Goal: Check status: Check status

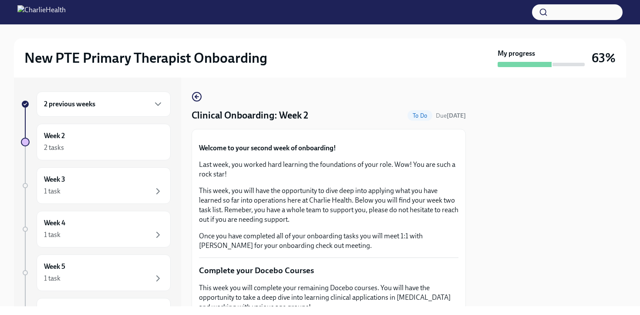
click at [80, 112] on div "2 previous weeks" at bounding box center [104, 103] width 134 height 25
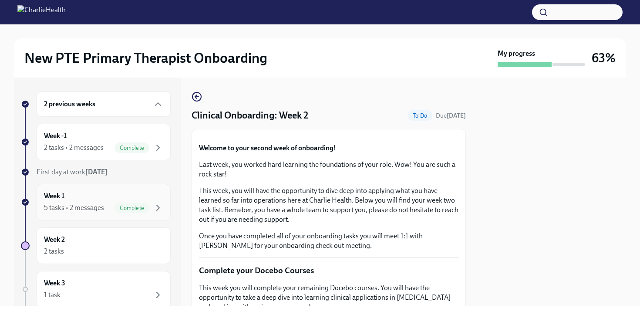
click at [101, 202] on div "Week 1 5 tasks • 2 messages Complete" at bounding box center [103, 202] width 119 height 22
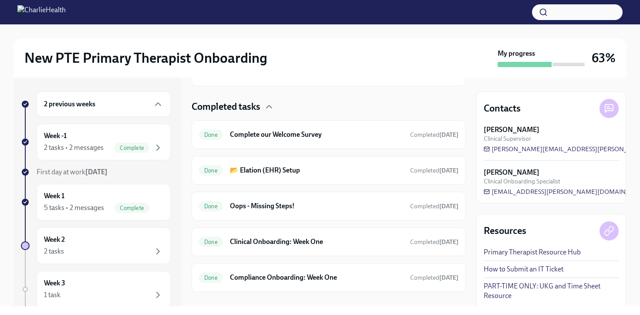
scroll to position [293, 0]
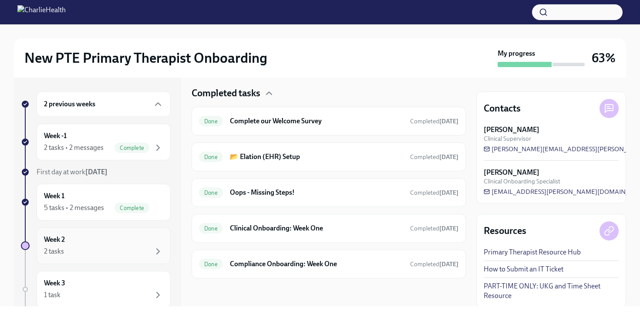
click at [143, 251] on div "2 tasks" at bounding box center [103, 251] width 119 height 10
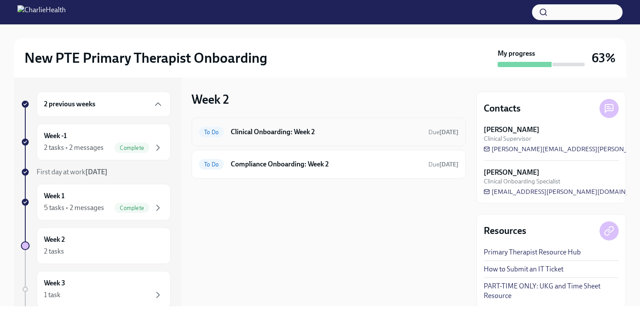
click at [305, 142] on div "To Do Clinical Onboarding: Week 2 Due [DATE]" at bounding box center [328, 131] width 274 height 29
click at [306, 130] on h6 "Clinical Onboarding: Week 2" at bounding box center [326, 132] width 191 height 10
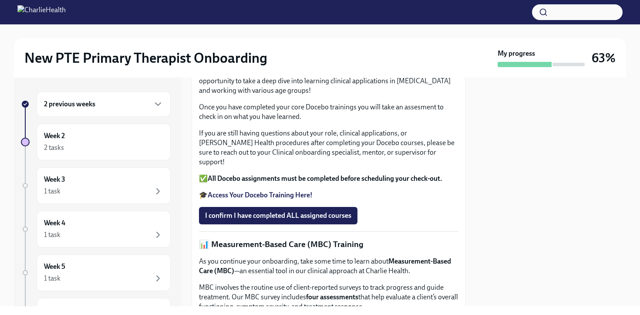
scroll to position [341, 0]
